Goal: Task Accomplishment & Management: Manage account settings

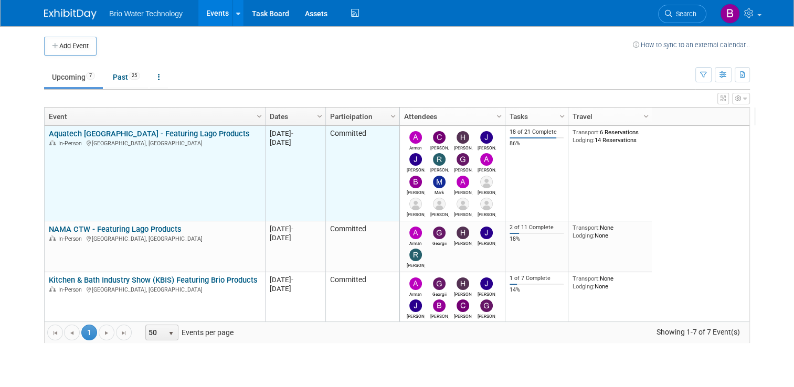
click at [116, 134] on link "Aquatech [GEOGRAPHIC_DATA] - Featuring Lago Products" at bounding box center [149, 133] width 201 height 9
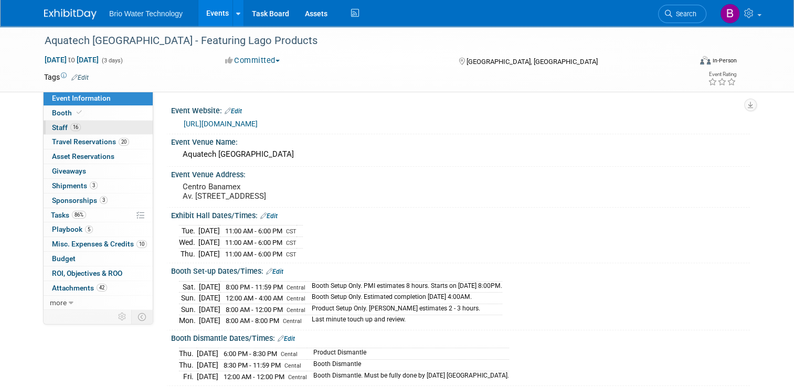
click at [55, 129] on span "Staff 16" at bounding box center [66, 127] width 29 height 8
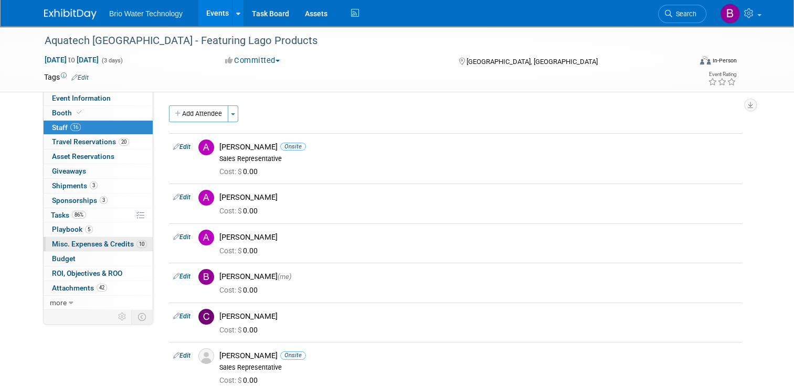
click at [92, 241] on span "Misc. Expenses & Credits 10" at bounding box center [99, 244] width 95 height 8
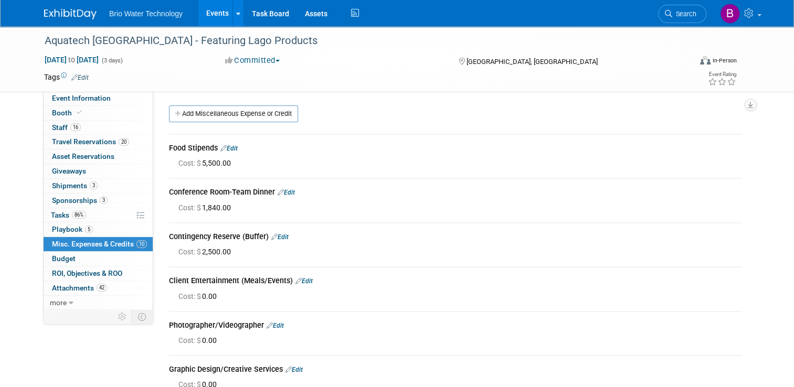
click at [228, 147] on link "Edit" at bounding box center [228, 148] width 17 height 7
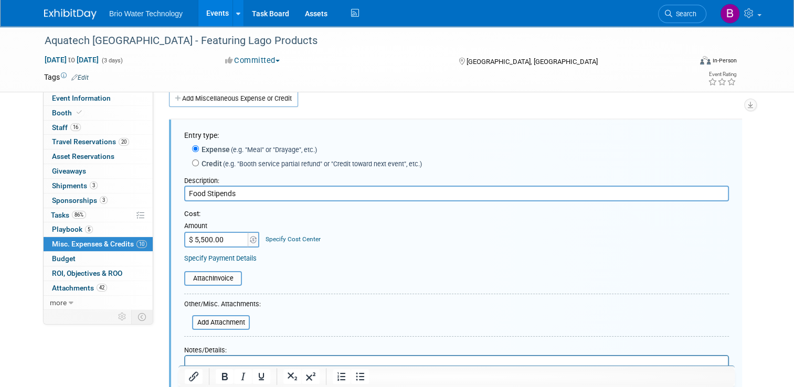
click at [196, 237] on input "$ 5,500.00" at bounding box center [217, 240] width 66 height 16
click at [216, 239] on input "$ 5,501.00" at bounding box center [217, 240] width 66 height 16
click at [190, 237] on input "$ 1.00" at bounding box center [217, 240] width 66 height 16
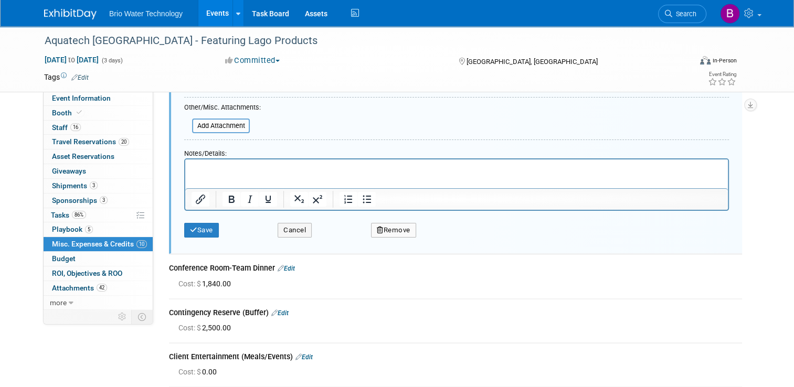
scroll to position [229, 0]
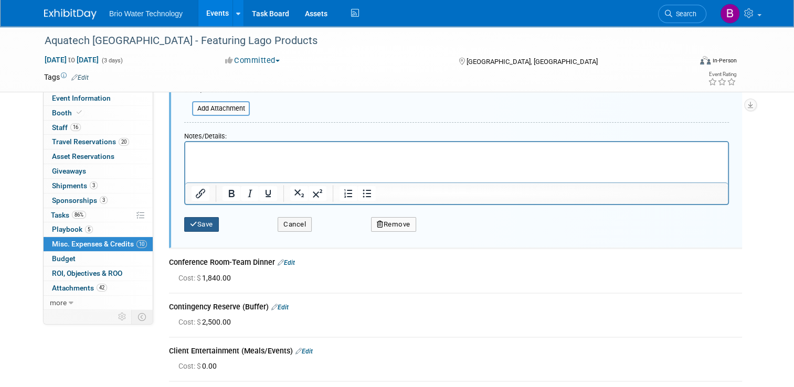
type input "$ 8,000.00"
click at [206, 224] on button "Save" at bounding box center [201, 224] width 35 height 15
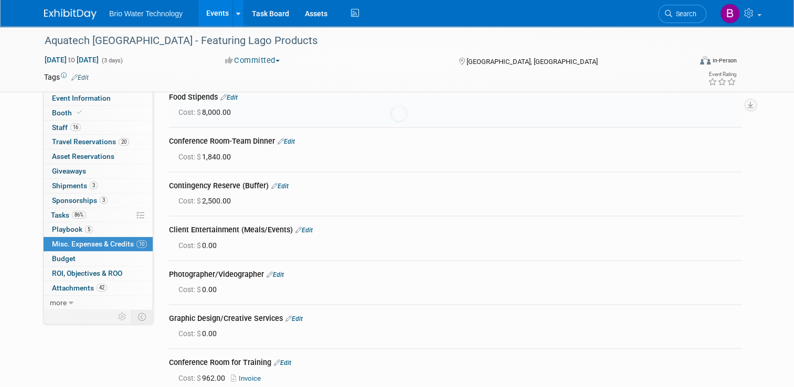
scroll to position [15, 0]
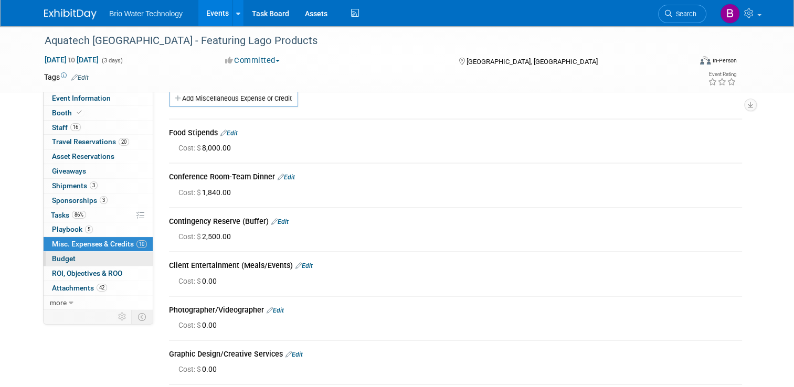
click at [54, 257] on span "Budget" at bounding box center [64, 258] width 24 height 8
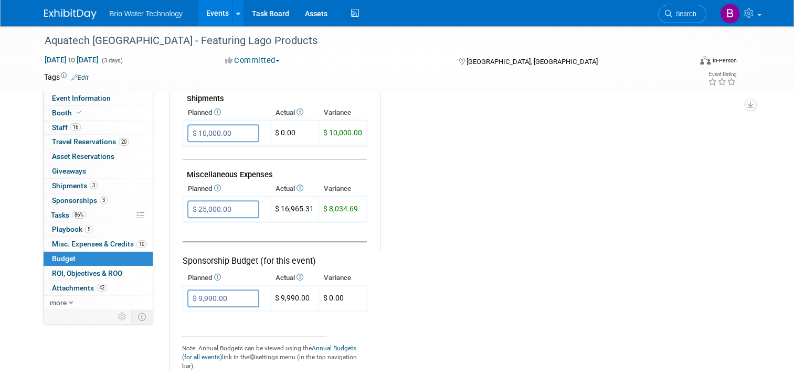
scroll to position [590, 0]
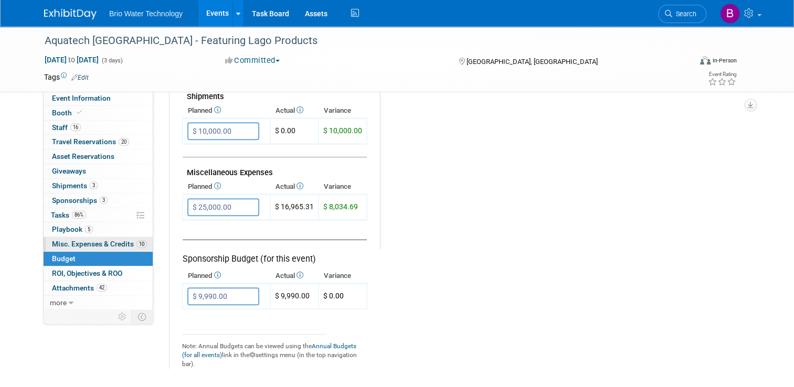
click at [71, 242] on span "Misc. Expenses & Credits 10" at bounding box center [99, 244] width 95 height 8
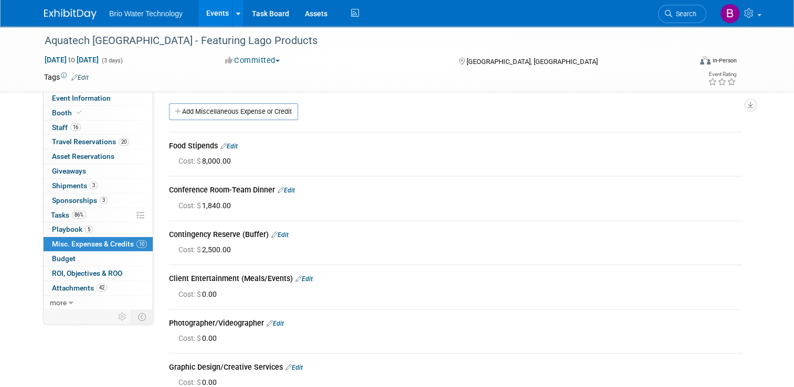
scroll to position [0, 0]
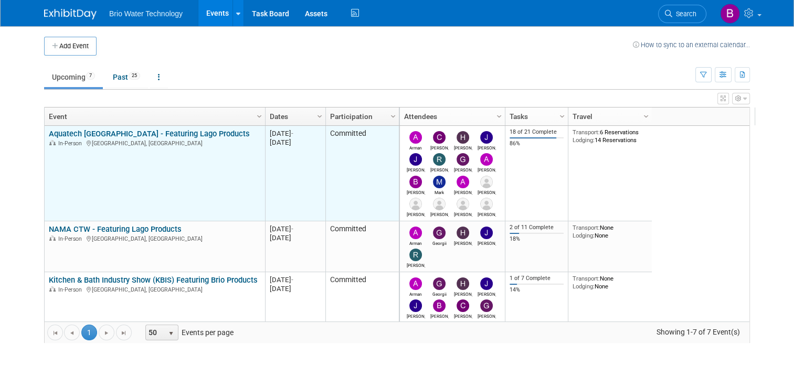
click at [105, 130] on link "Aquatech [GEOGRAPHIC_DATA] - Featuring Lago Products" at bounding box center [149, 133] width 201 height 9
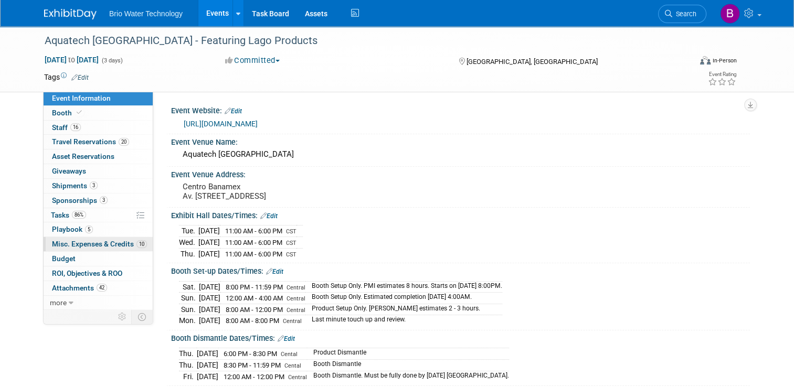
click at [82, 237] on link "10 Misc. Expenses & Credits 10" at bounding box center [98, 244] width 109 height 14
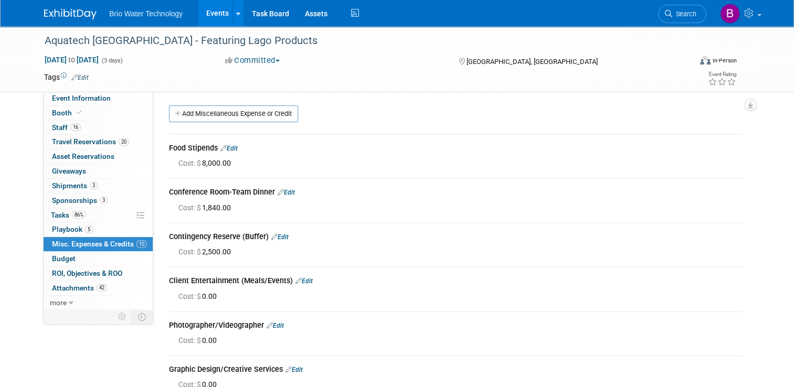
click at [80, 240] on span "Misc. Expenses & Credits 10" at bounding box center [99, 244] width 95 height 8
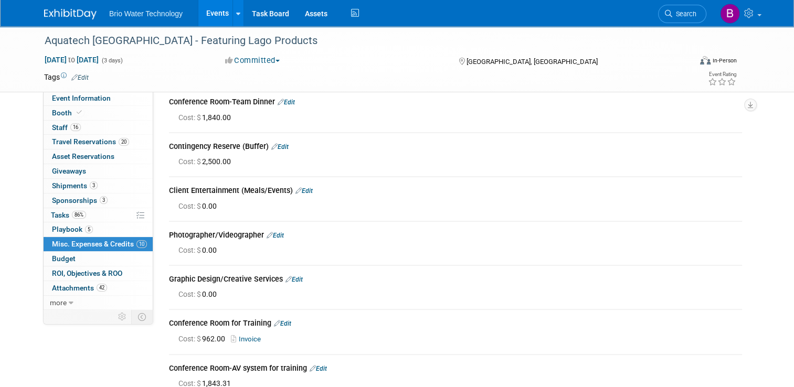
scroll to position [90, 0]
click at [279, 323] on link "Edit" at bounding box center [282, 324] width 17 height 7
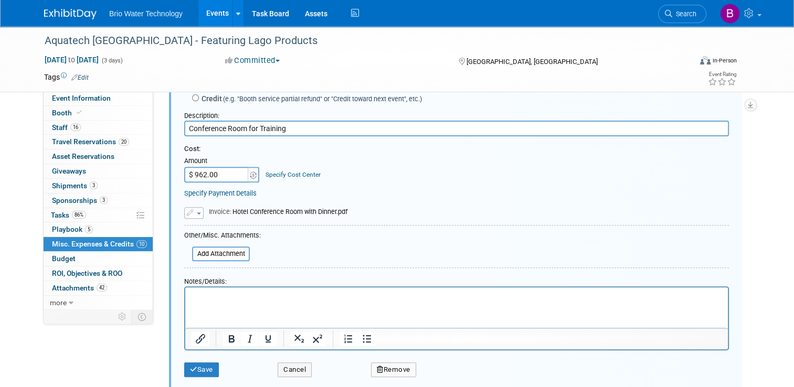
scroll to position [347, 0]
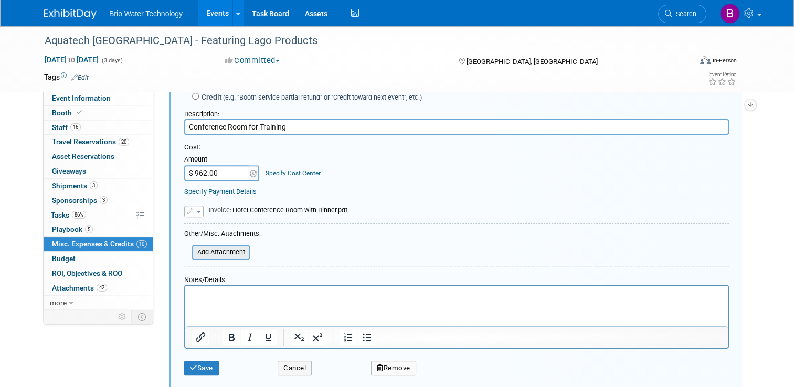
click at [218, 250] on input "file" at bounding box center [186, 252] width 125 height 13
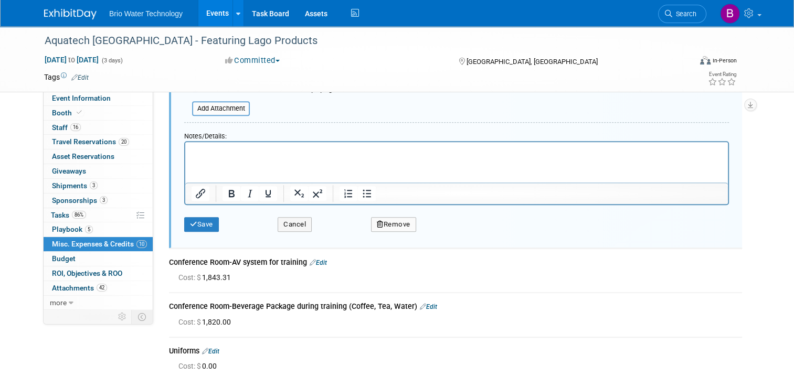
scroll to position [515, 0]
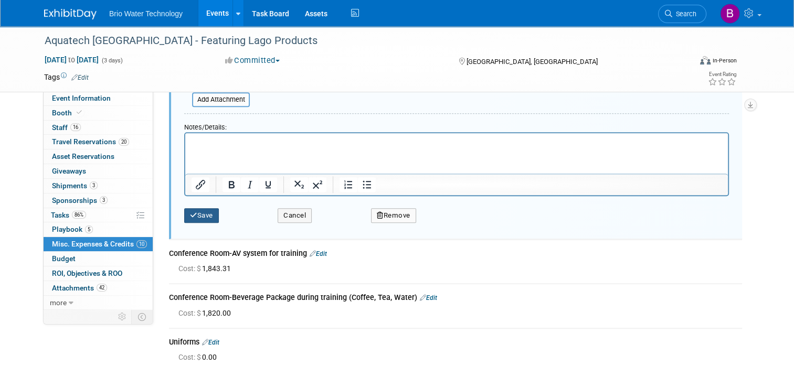
click at [190, 214] on icon "submit" at bounding box center [193, 215] width 7 height 7
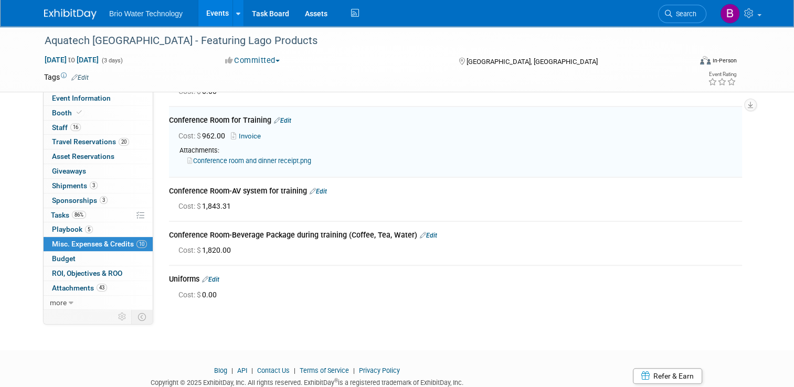
scroll to position [280, 0]
